Goal: Browse casually

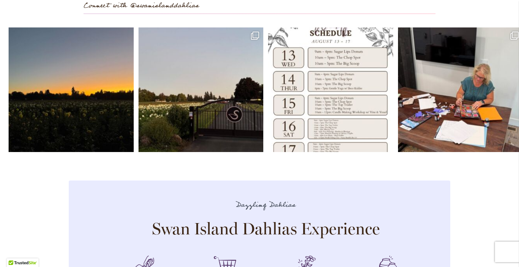
scroll to position [2026, 0]
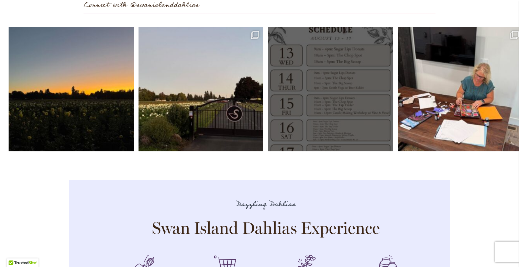
click at [329, 107] on link "Open" at bounding box center [330, 89] width 125 height 125
